Goal: Check status: Check status

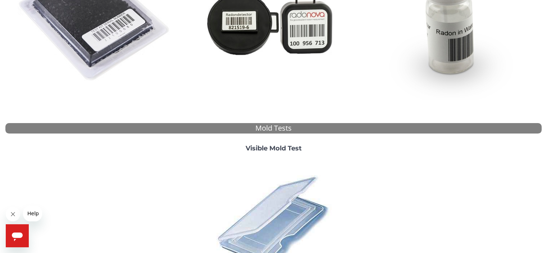
scroll to position [72, 0]
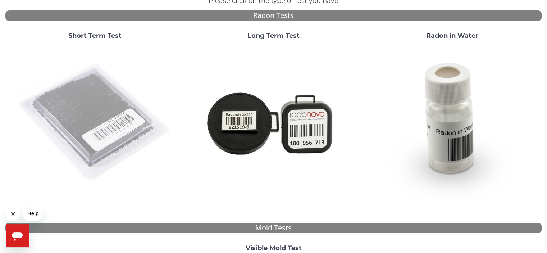
click at [121, 154] on img at bounding box center [95, 122] width 155 height 155
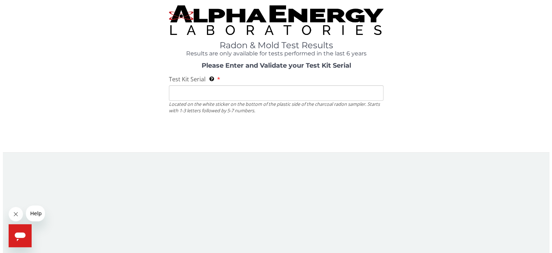
scroll to position [0, 0]
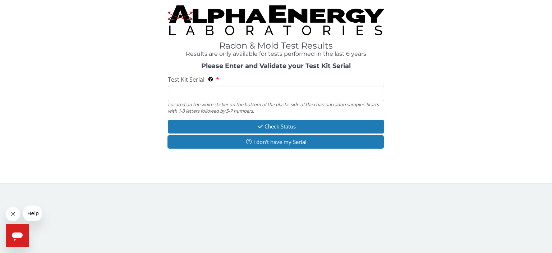
click at [184, 92] on input "Test Kit Serial Located on the white sticker on the bottom of the plastic side …" at bounding box center [276, 93] width 216 height 15
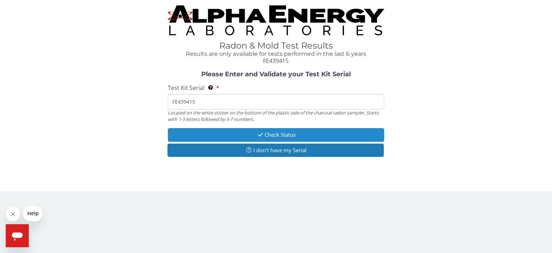
type input "FE439415"
click at [255, 132] on button "Check Status" at bounding box center [276, 134] width 216 height 13
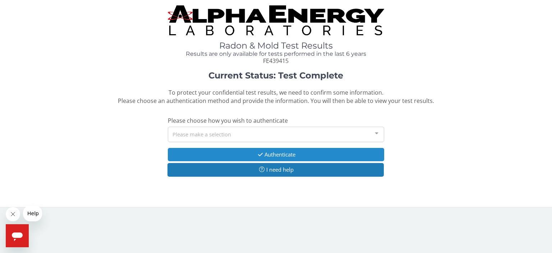
click at [266, 153] on button "Authenticate" at bounding box center [276, 154] width 216 height 13
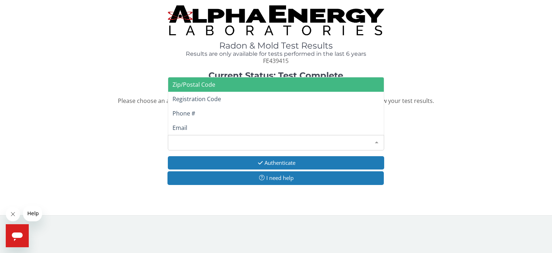
click at [243, 143] on div "Please make a selection" at bounding box center [276, 142] width 216 height 15
click at [231, 87] on span "Zip/Postal Code" at bounding box center [276, 84] width 216 height 14
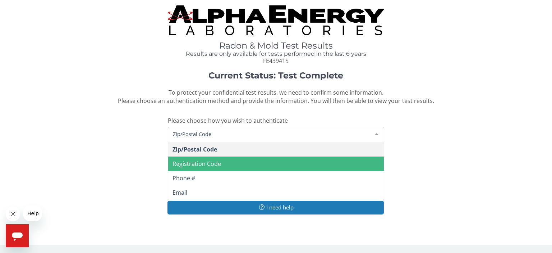
click at [231, 131] on span "Zip/Postal Code" at bounding box center [270, 134] width 198 height 8
click at [229, 134] on span "Zip/Postal Code" at bounding box center [270, 134] width 198 height 8
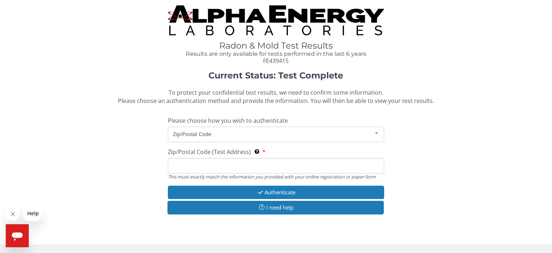
drag, startPoint x: 213, startPoint y: 137, endPoint x: 207, endPoint y: 133, distance: 7.4
click at [210, 134] on span "Zip/Postal Code" at bounding box center [270, 134] width 198 height 8
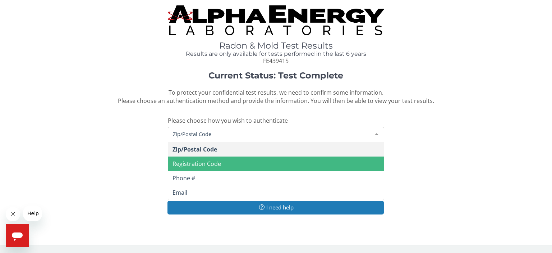
click at [197, 129] on div "Zip/Postal Code" at bounding box center [276, 133] width 216 height 15
click at [220, 164] on span "Registration Code" at bounding box center [276, 163] width 216 height 14
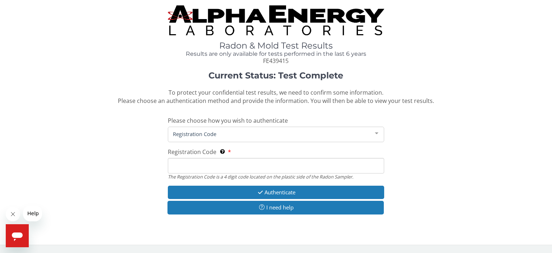
click at [218, 159] on input "Registration Code The Registration Code is a 4 digit code located on the plasti…" at bounding box center [276, 165] width 216 height 15
click at [225, 157] on div "Registration Code The Registration Code is a 4 digit code located on the plasti…" at bounding box center [276, 164] width 216 height 32
click at [221, 161] on input "Registration Code The Registration Code is a 4 digit code located on the plasti…" at bounding box center [276, 165] width 216 height 15
type input "FE439415"
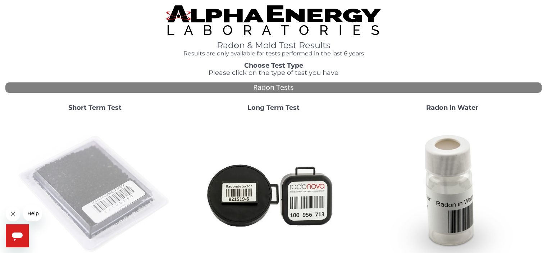
click at [103, 186] on img at bounding box center [95, 194] width 155 height 155
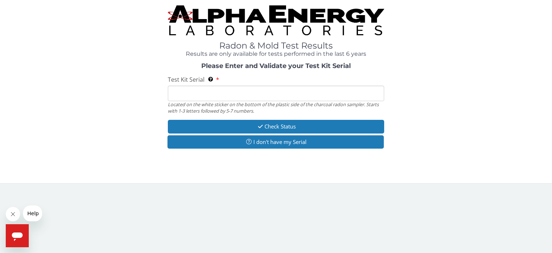
click at [190, 95] on input "Test Kit Serial Located on the white sticker on the bottom of the plastic side …" at bounding box center [276, 93] width 216 height 15
type input "FE439415"
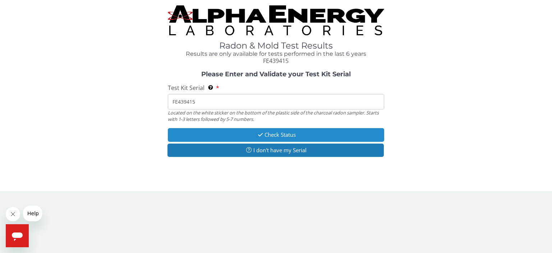
click at [274, 134] on button "Check Status" at bounding box center [276, 134] width 216 height 13
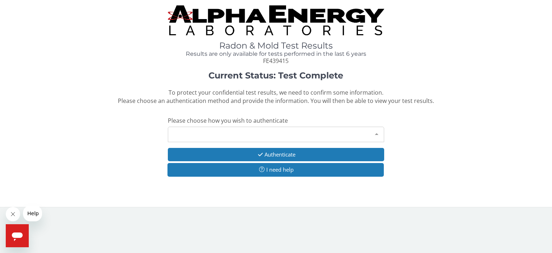
click at [375, 134] on div at bounding box center [376, 134] width 14 height 14
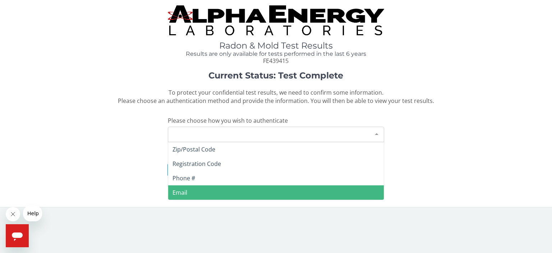
click at [207, 192] on span "Email" at bounding box center [276, 192] width 216 height 14
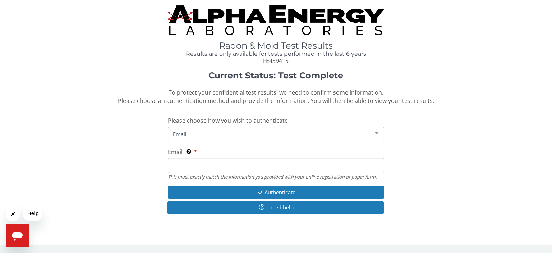
click at [211, 162] on input "Email This must exactly match the information you provided with your online reg…" at bounding box center [276, 165] width 216 height 15
type input "[EMAIL_ADDRESS][DOMAIN_NAME]"
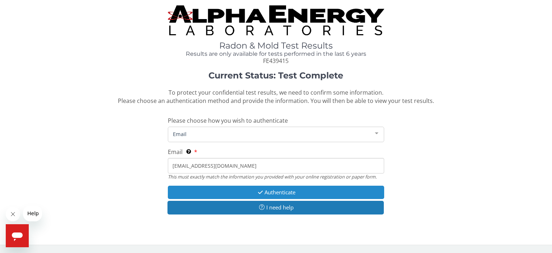
click at [268, 193] on button "Authenticate" at bounding box center [276, 191] width 216 height 13
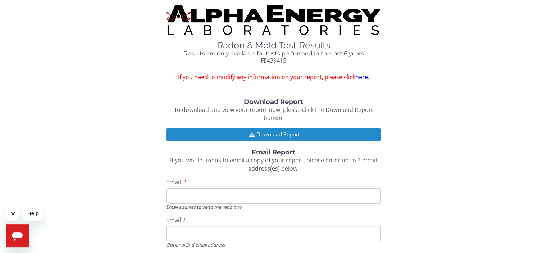
click at [295, 133] on button "Download Report" at bounding box center [273, 134] width 214 height 13
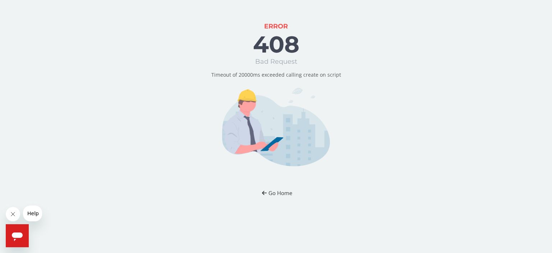
click at [270, 193] on button "Go Home" at bounding box center [276, 192] width 42 height 13
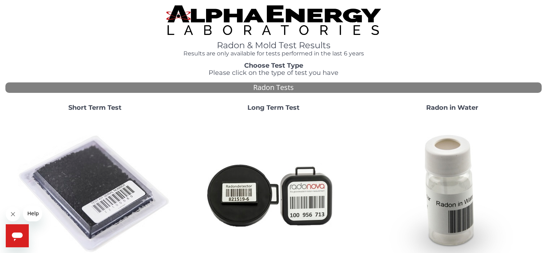
click at [67, 191] on img at bounding box center [95, 194] width 155 height 155
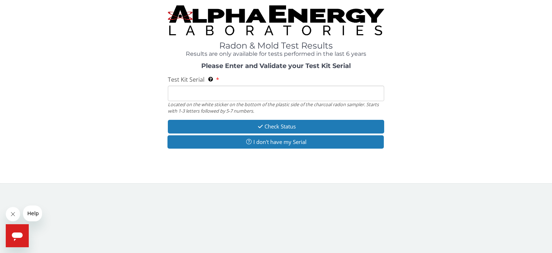
click at [195, 92] on input "Test Kit Serial Located on the white sticker on the bottom of the plastic side …" at bounding box center [276, 93] width 216 height 15
type input "FE439415"
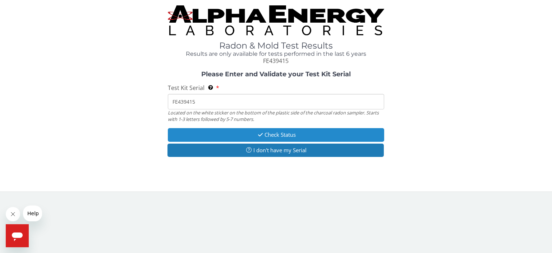
click at [269, 135] on button "Check Status" at bounding box center [276, 134] width 216 height 13
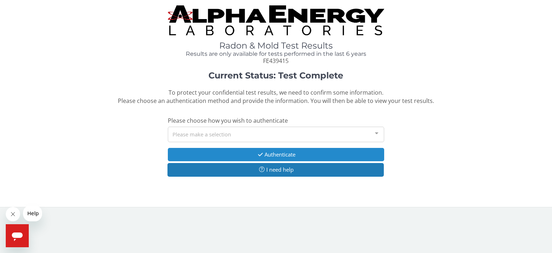
click at [267, 154] on button "Authenticate" at bounding box center [276, 154] width 216 height 13
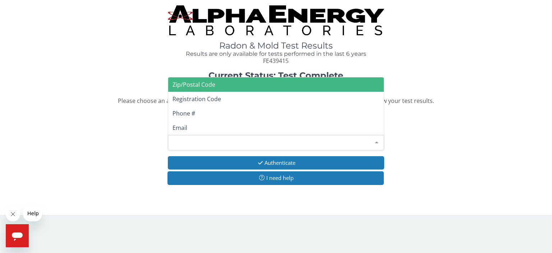
click at [258, 139] on div "Please make a selection" at bounding box center [276, 142] width 216 height 15
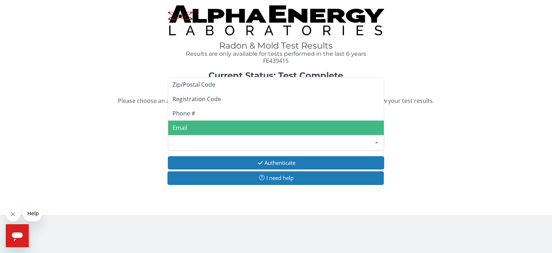
click at [199, 127] on span "Email" at bounding box center [276, 127] width 216 height 14
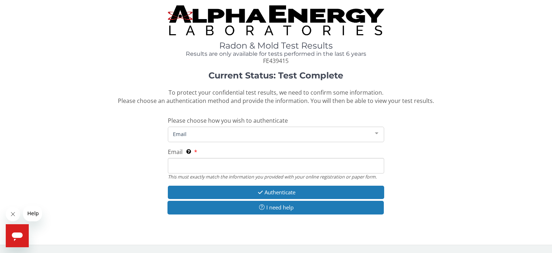
click at [208, 162] on input "Email This must exactly match the information you provided with your online reg…" at bounding box center [276, 165] width 216 height 15
drag, startPoint x: 222, startPoint y: 165, endPoint x: 172, endPoint y: 166, distance: 50.7
click at [172, 166] on input "[EMAIL_ADDRESS][DOMAIN_NAME]" at bounding box center [276, 165] width 216 height 15
type input "[EMAIL_ADDRESS][DOMAIN_NAME]"
click at [239, 164] on input "[EMAIL_ADDRESS][DOMAIN_NAME]" at bounding box center [276, 165] width 216 height 15
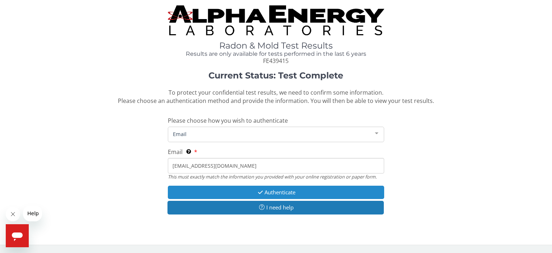
click at [287, 193] on button "Authenticate" at bounding box center [276, 191] width 216 height 13
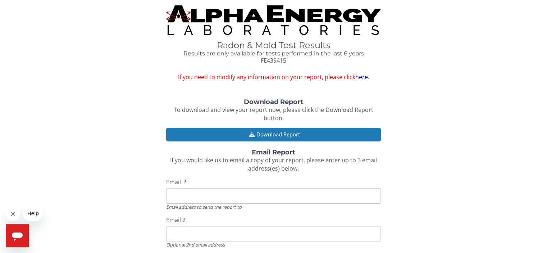
click at [217, 194] on input "Email" at bounding box center [273, 195] width 214 height 15
type input "[EMAIL_ADDRESS][DOMAIN_NAME]"
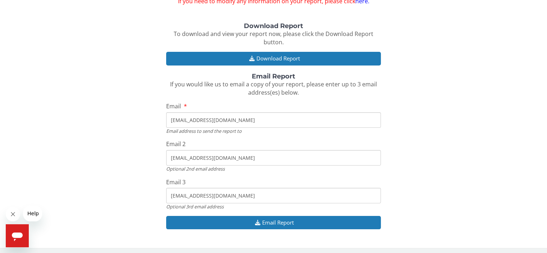
scroll to position [78, 0]
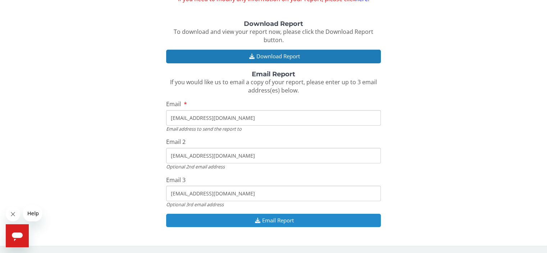
click at [269, 220] on button "Email Report" at bounding box center [273, 219] width 214 height 13
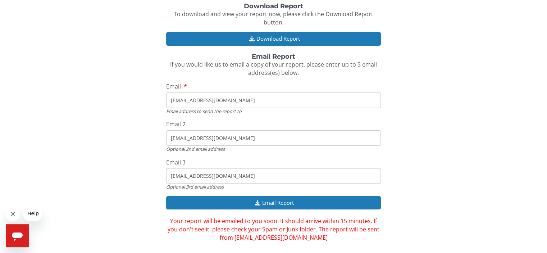
scroll to position [102, 0]
